Goal: Task Accomplishment & Management: Manage account settings

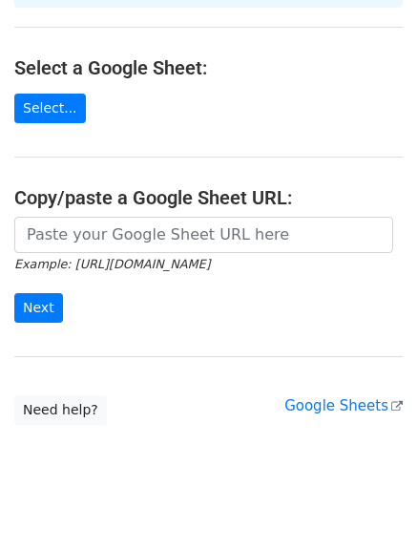
scroll to position [215, 0]
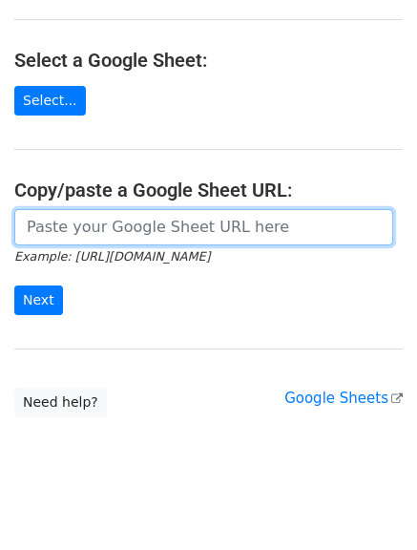
click at [111, 209] on input "url" at bounding box center [203, 227] width 379 height 36
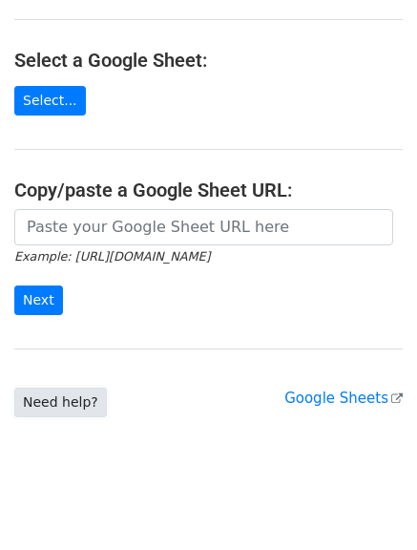
click at [67, 387] on link "Need help?" at bounding box center [60, 402] width 93 height 30
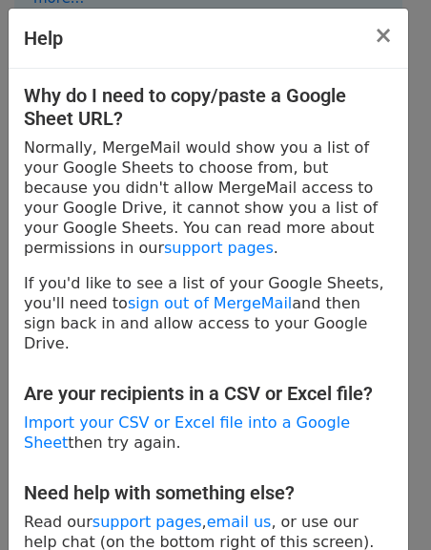
scroll to position [25, 0]
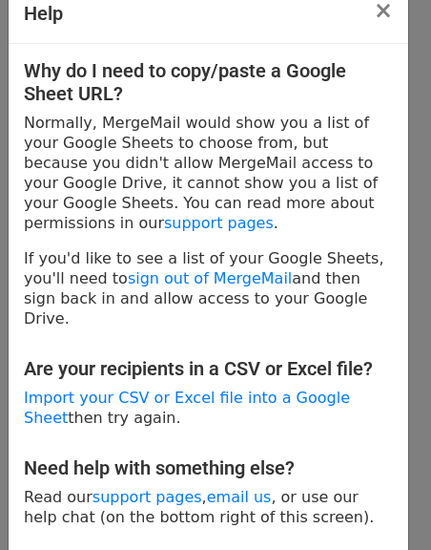
click at [42, 125] on p "Normally, MergeMail would show you a list of your Google Sheets to choose from,…" at bounding box center [208, 173] width 369 height 120
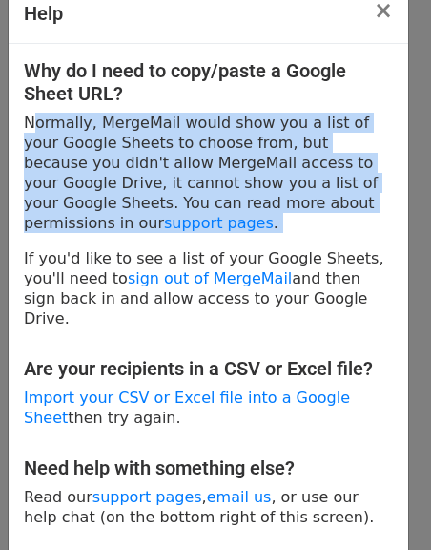
drag, startPoint x: 42, startPoint y: 125, endPoint x: 44, endPoint y: 153, distance: 27.7
click at [44, 153] on p "Normally, MergeMail would show you a list of your Google Sheets to choose from,…" at bounding box center [208, 173] width 369 height 120
copy div "Normally, MergeMail would show you a list of your Google Sheets to choose from,…"
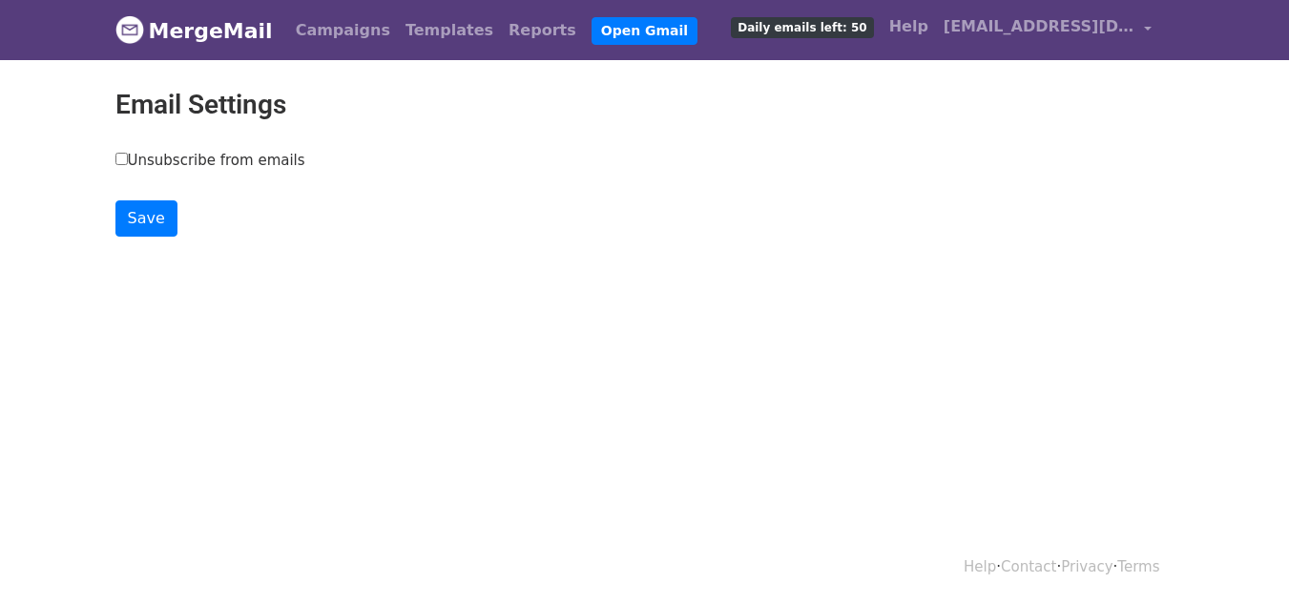
click at [126, 156] on input "Unsubscribe from emails" at bounding box center [121, 159] width 12 height 12
checkbox input "true"
click at [149, 204] on input "Save" at bounding box center [146, 218] width 62 height 36
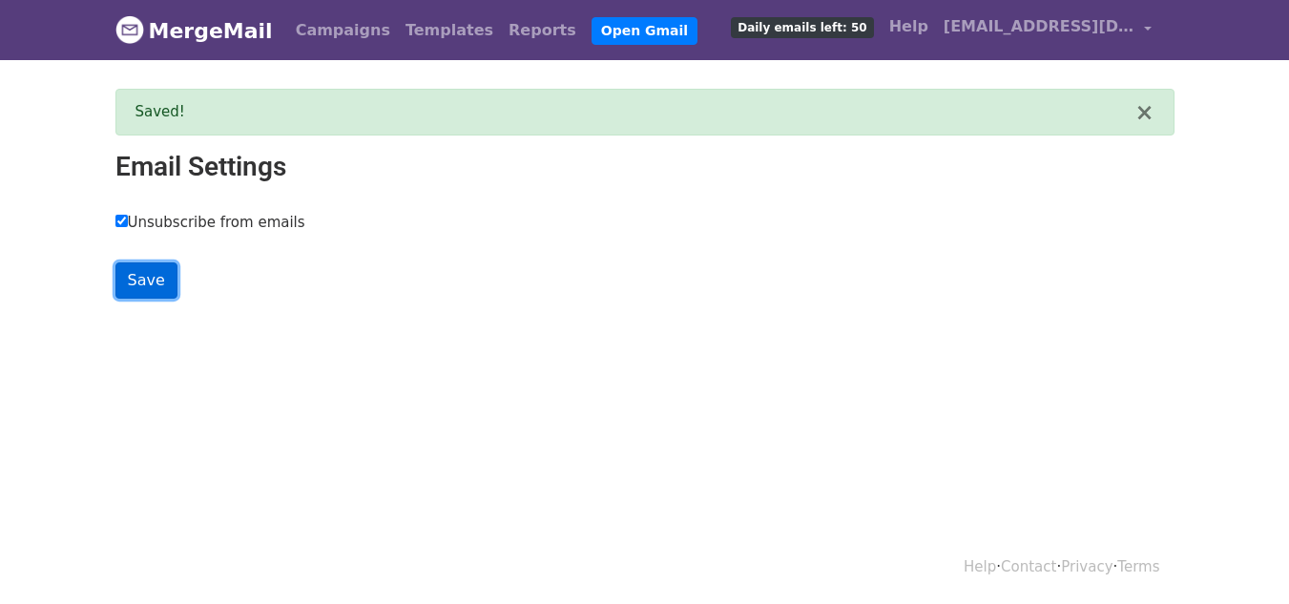
click at [142, 276] on input "Save" at bounding box center [146, 280] width 62 height 36
